Goal: Task Accomplishment & Management: Use online tool/utility

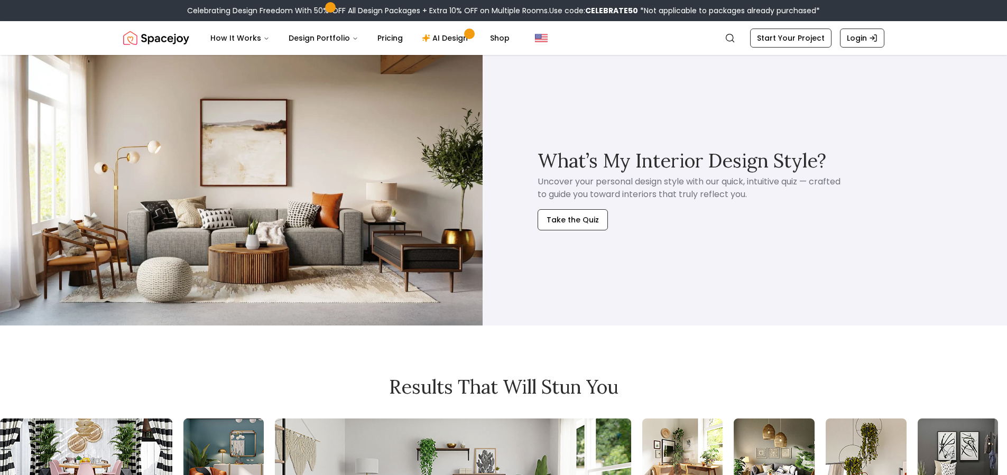
scroll to position [883, 0]
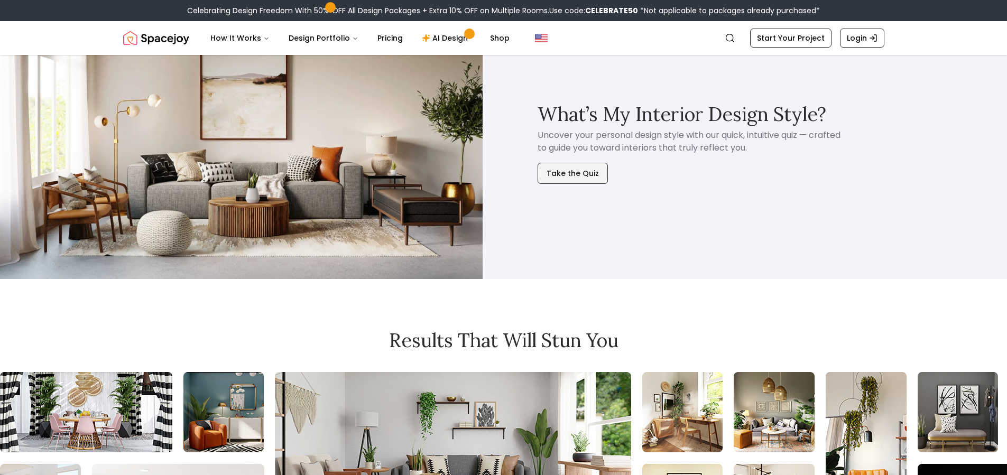
click at [574, 168] on button "Take the Quiz" at bounding box center [573, 173] width 70 height 21
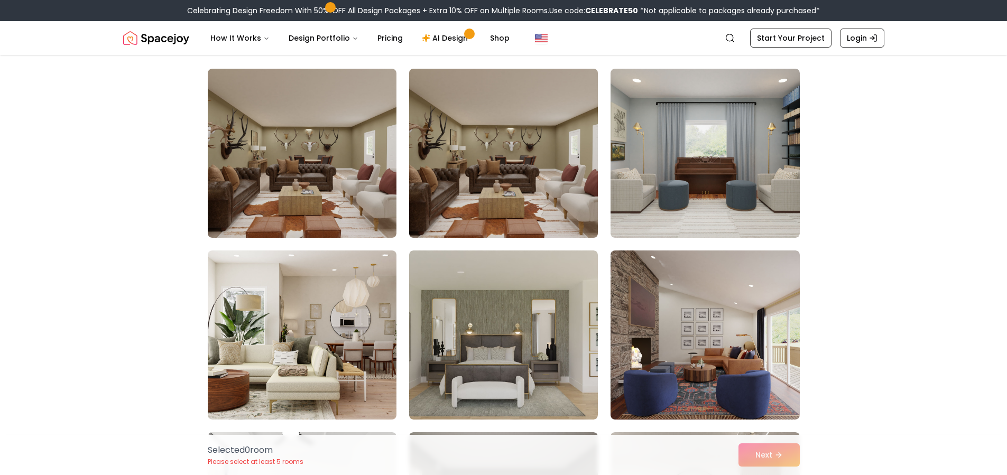
scroll to position [76, 0]
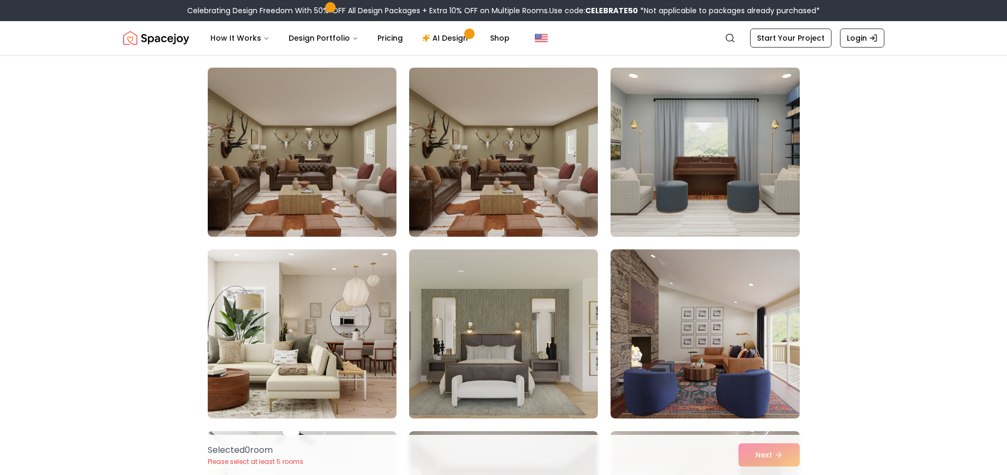
click at [707, 167] on img at bounding box center [705, 152] width 198 height 178
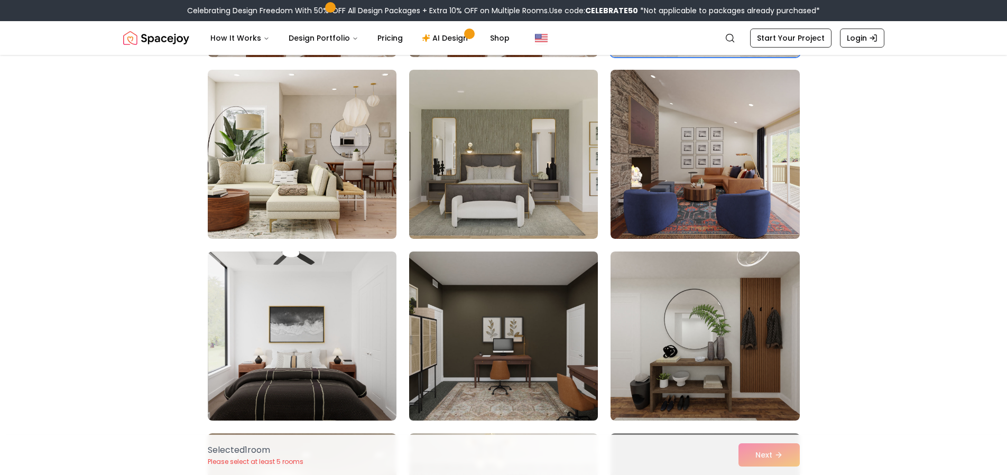
scroll to position [255, 0]
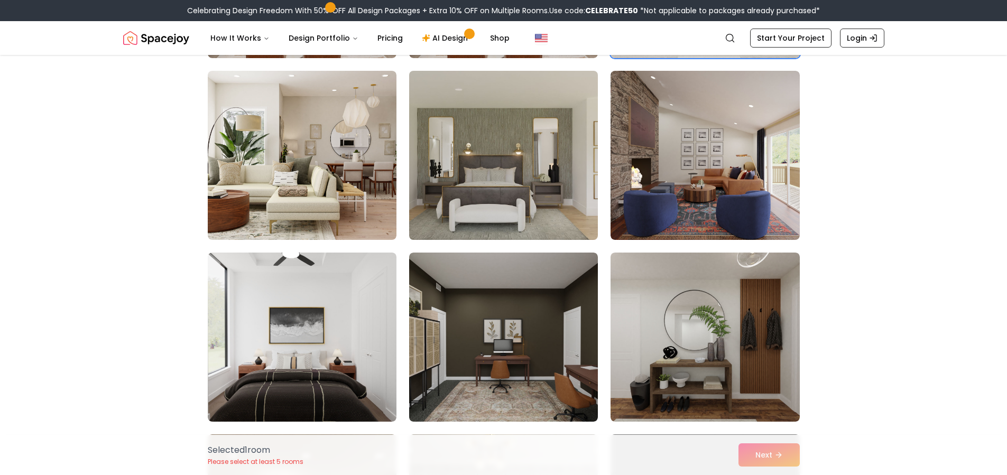
click at [568, 218] on img at bounding box center [503, 156] width 198 height 178
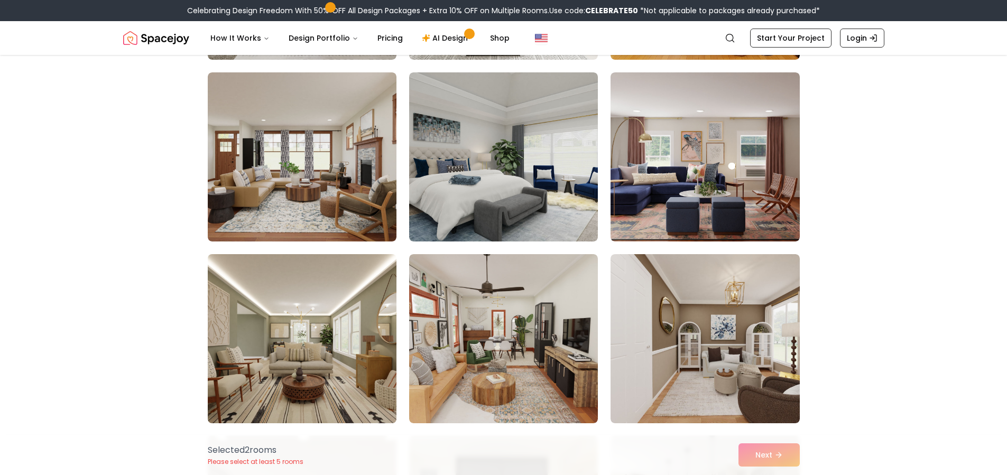
scroll to position [2072, 0]
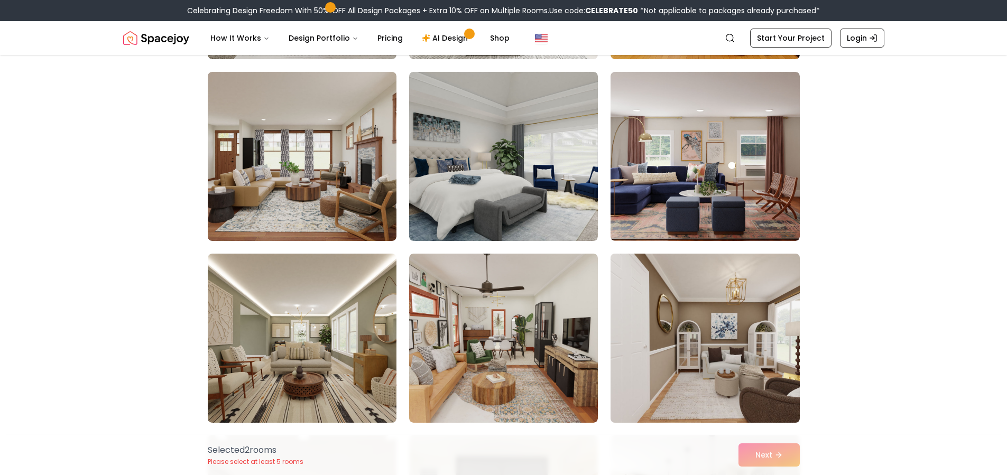
click at [678, 315] on img at bounding box center [705, 339] width 198 height 178
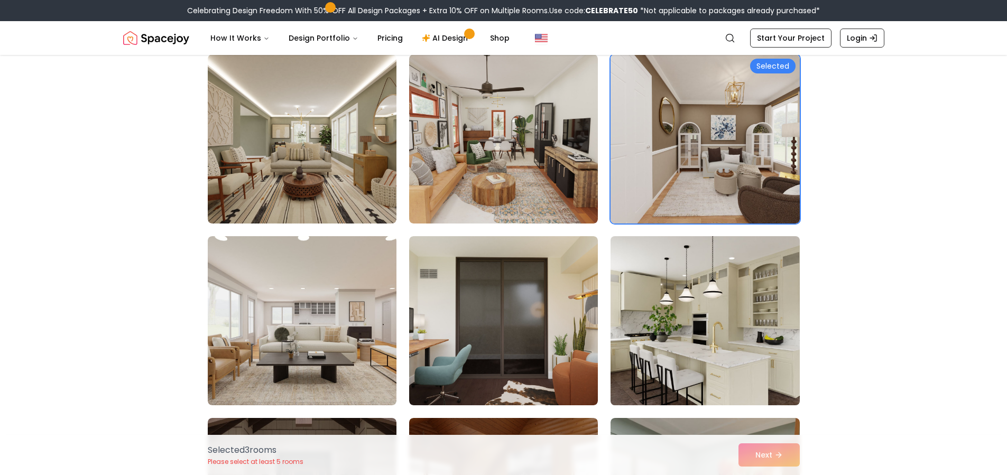
scroll to position [2333, 0]
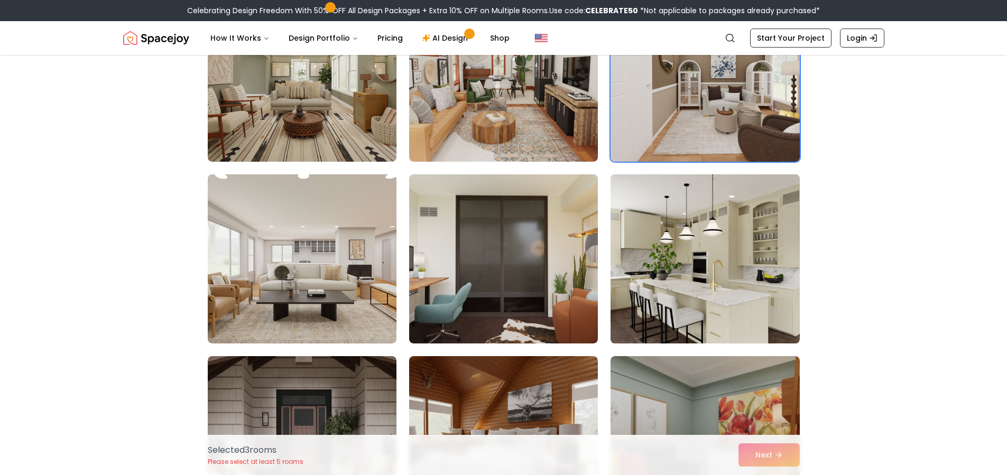
click at [681, 308] on img at bounding box center [705, 259] width 198 height 178
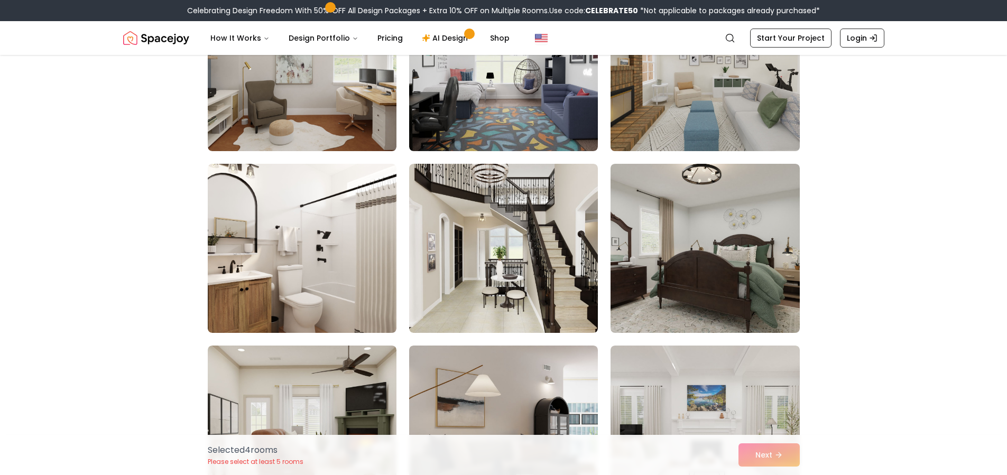
scroll to position [3254, 0]
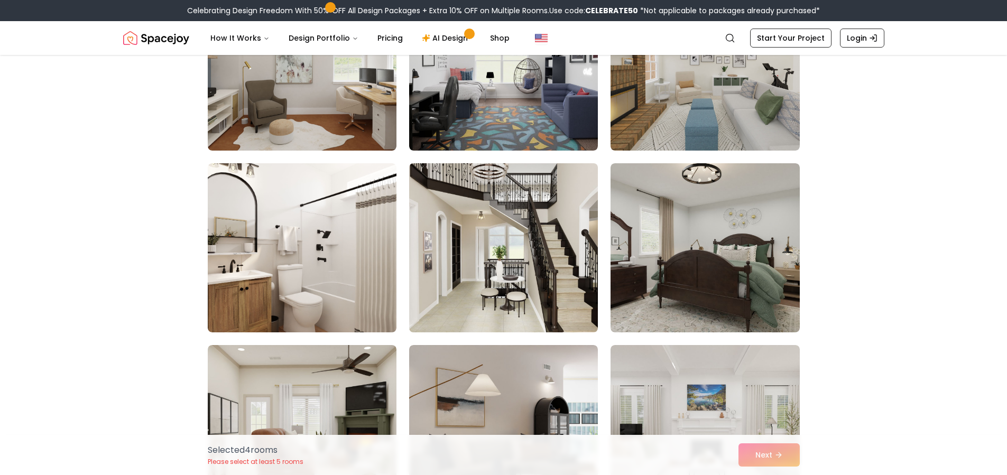
click at [579, 275] on img at bounding box center [503, 248] width 198 height 178
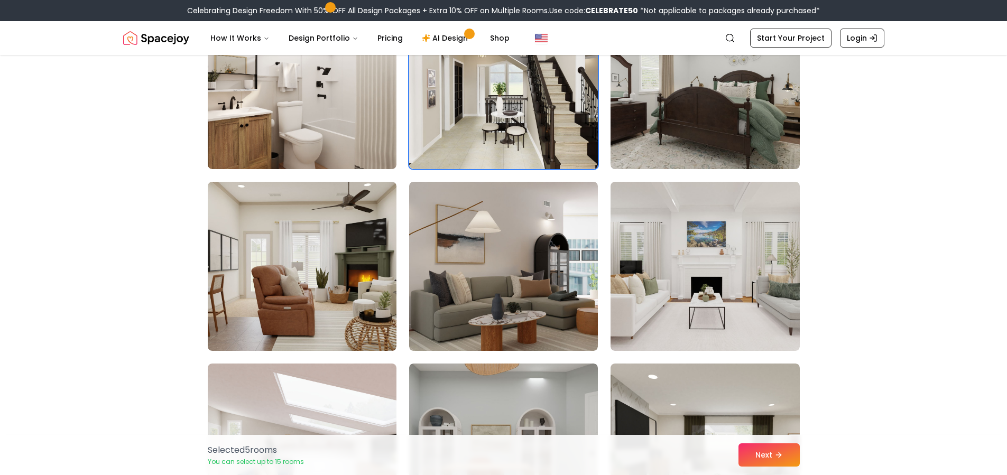
scroll to position [3419, 0]
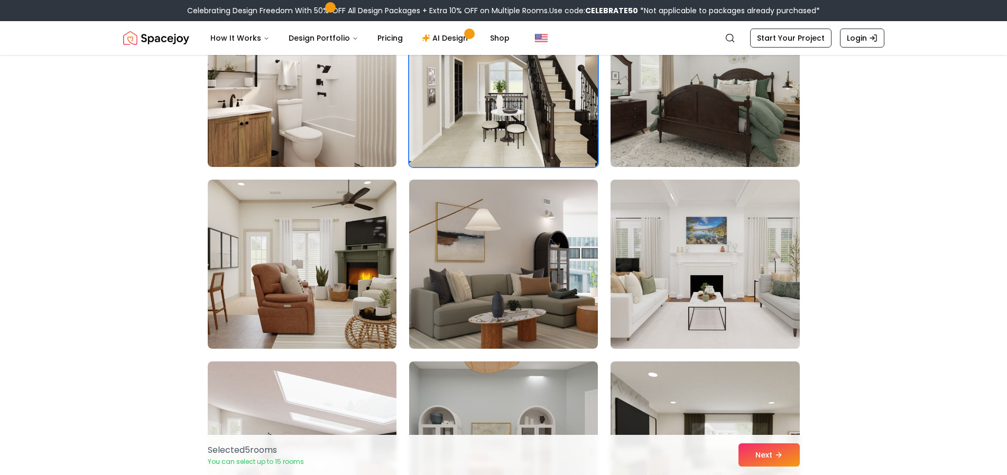
click at [693, 285] on img at bounding box center [705, 265] width 198 height 178
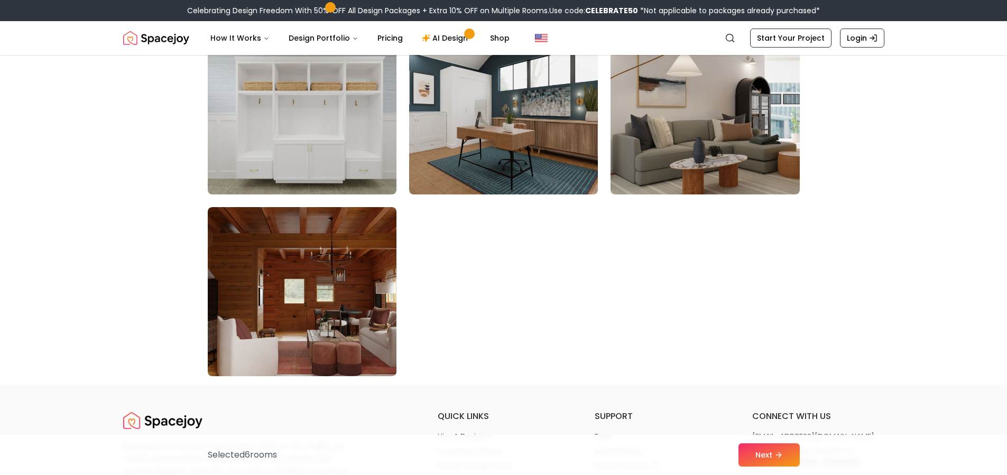
scroll to position [5945, 0]
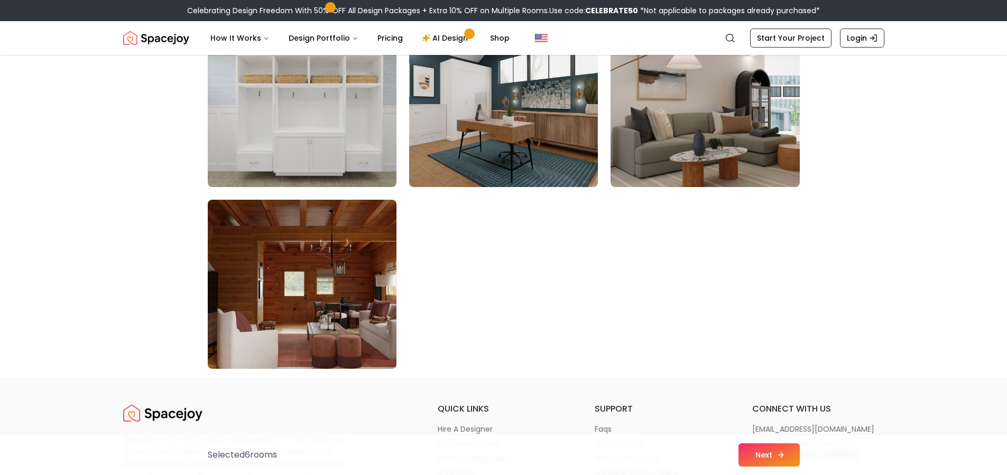
click at [769, 446] on button "Next" at bounding box center [769, 455] width 61 height 23
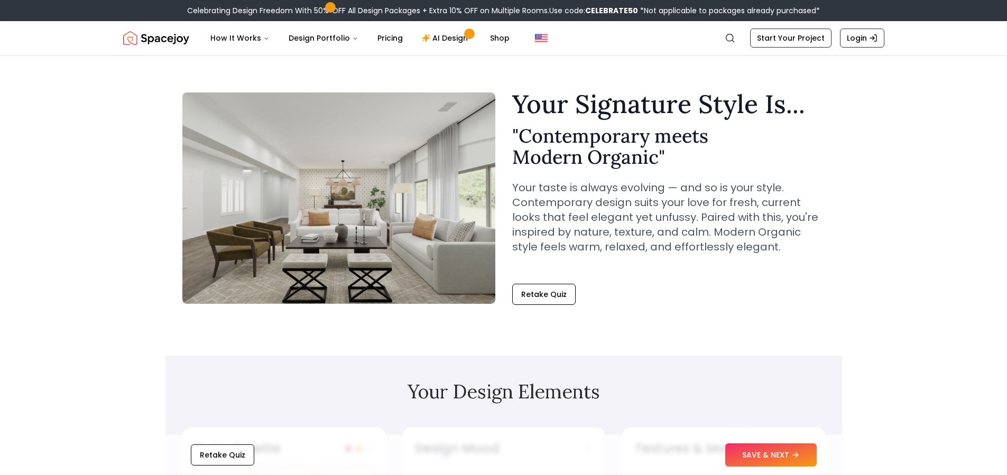
scroll to position [11, 0]
